Goal: Task Accomplishment & Management: Manage account settings

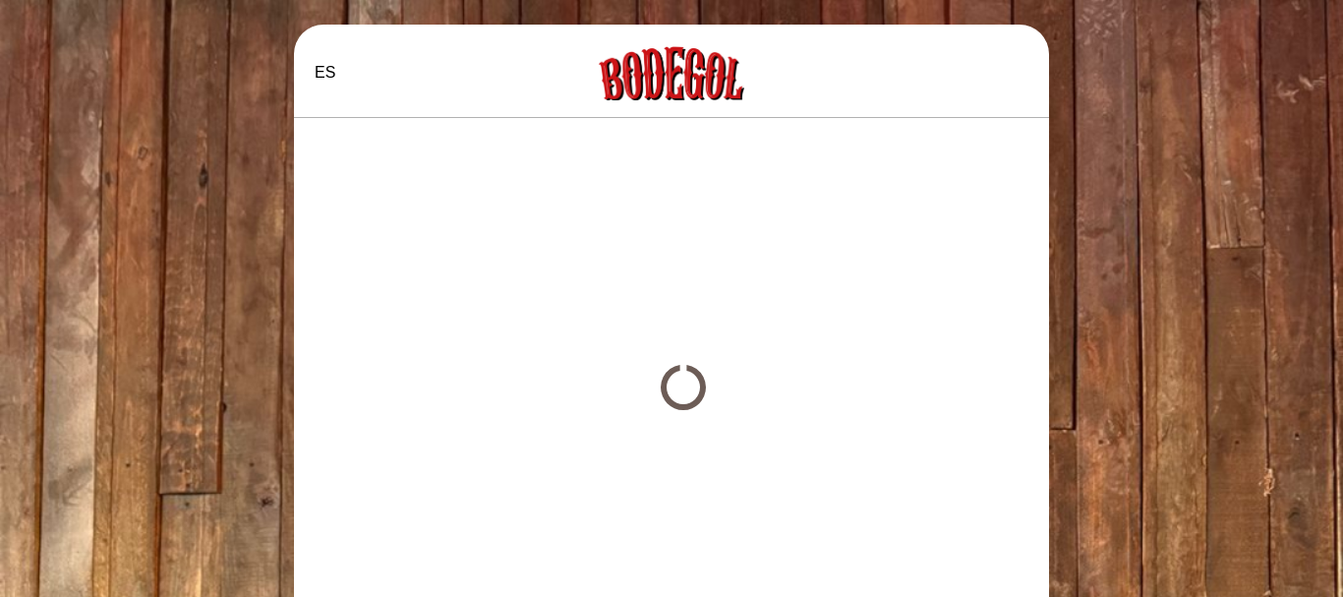
select select "es"
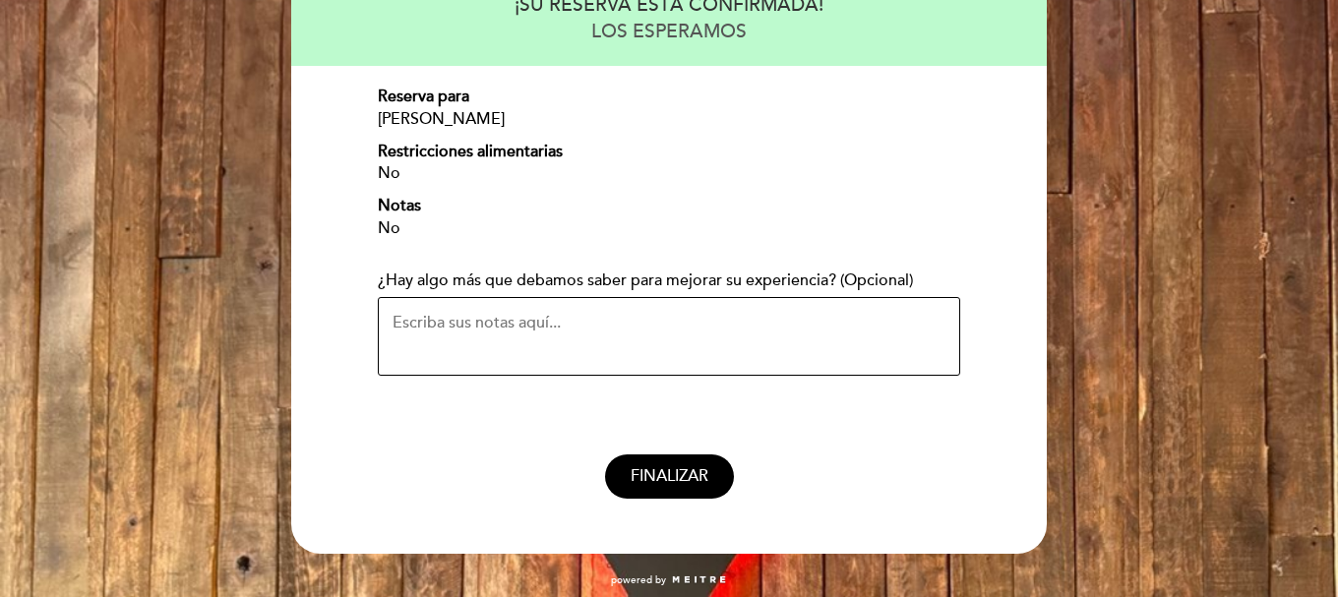
scroll to position [268, 0]
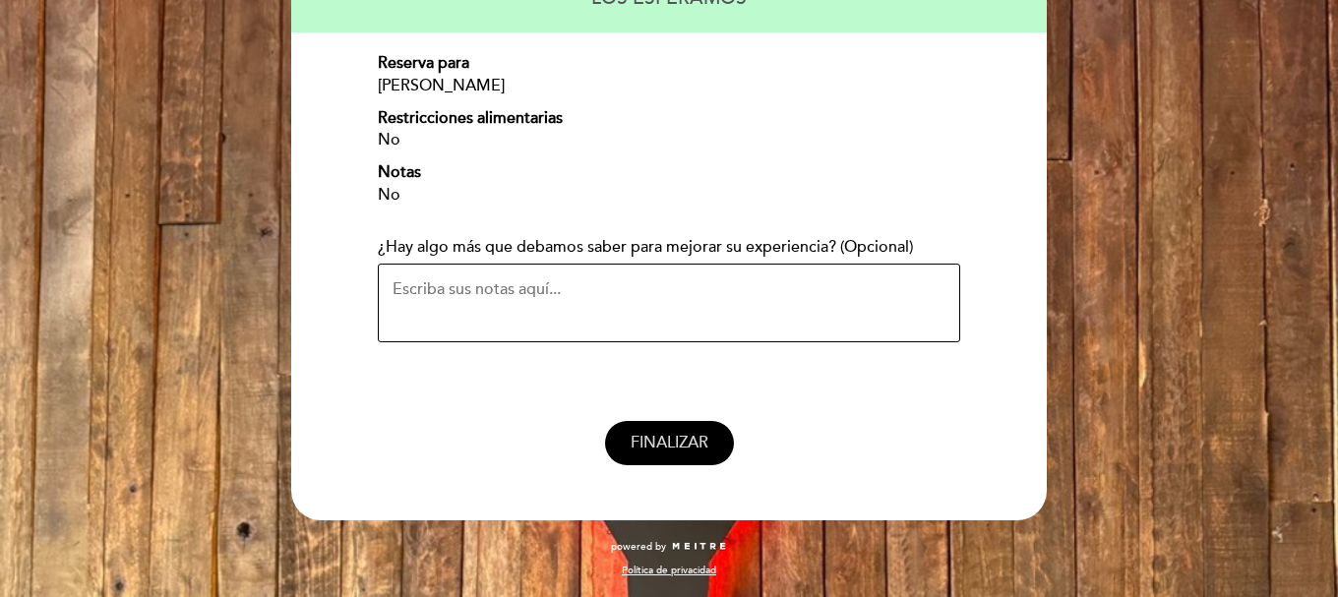
click at [674, 428] on button "FINALIZAR" at bounding box center [669, 443] width 129 height 44
select select "es"
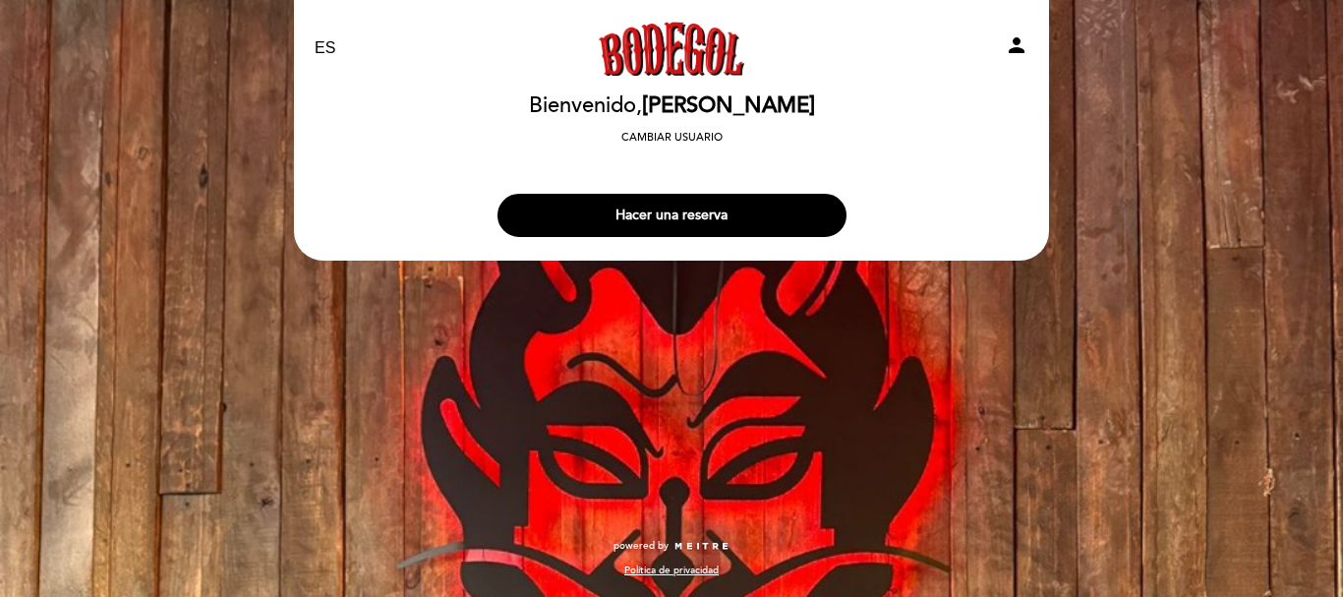
click at [1017, 39] on icon "person" at bounding box center [1017, 45] width 24 height 24
select select "es"
